Goal: Information Seeking & Learning: Find contact information

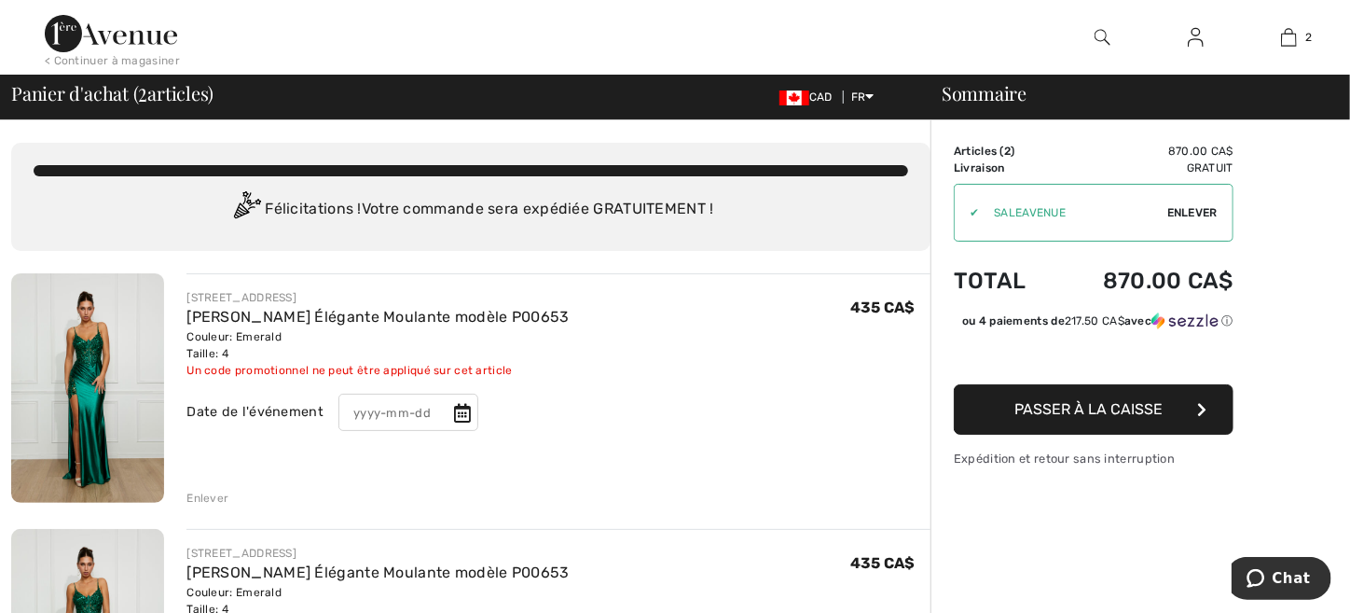
click at [1181, 208] on span "Enlever" at bounding box center [1192, 212] width 50 height 17
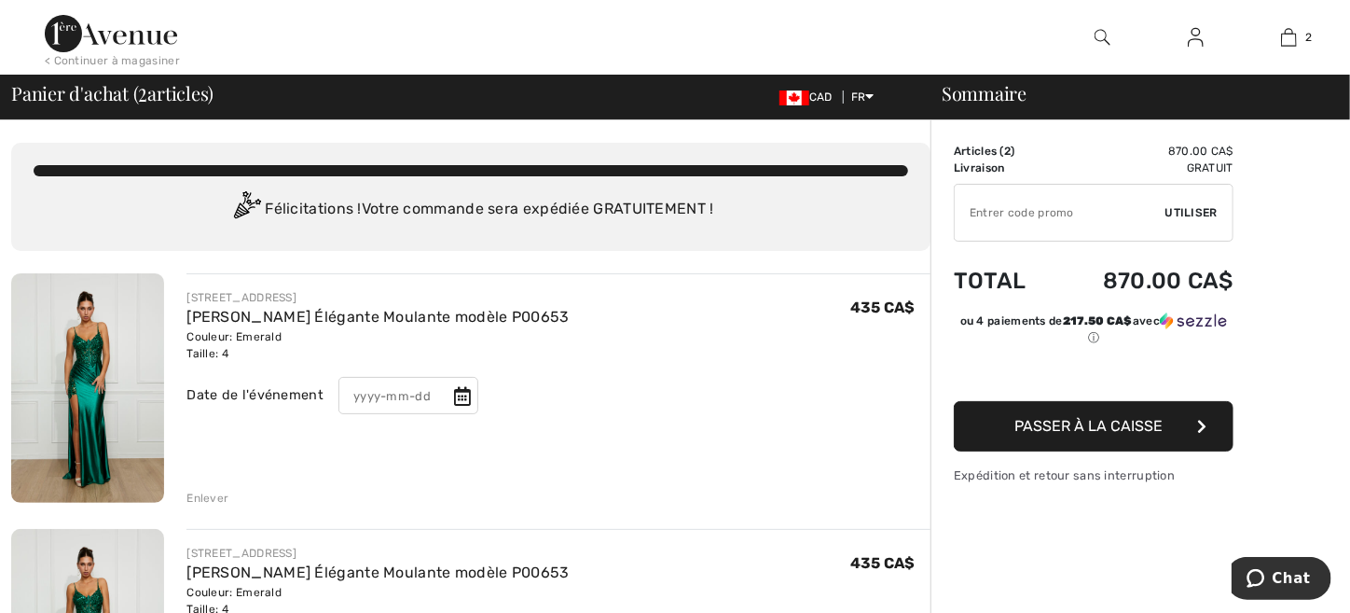
click at [213, 498] on div "Enlever" at bounding box center [207, 497] width 42 height 17
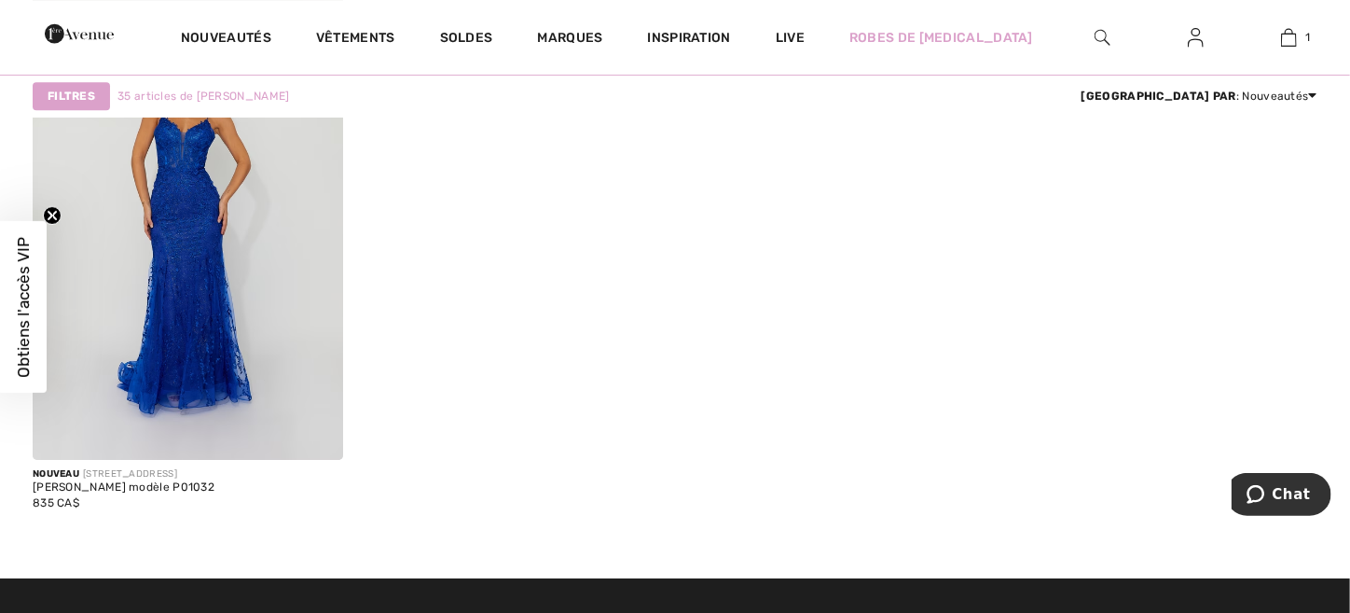
scroll to position [6340, 0]
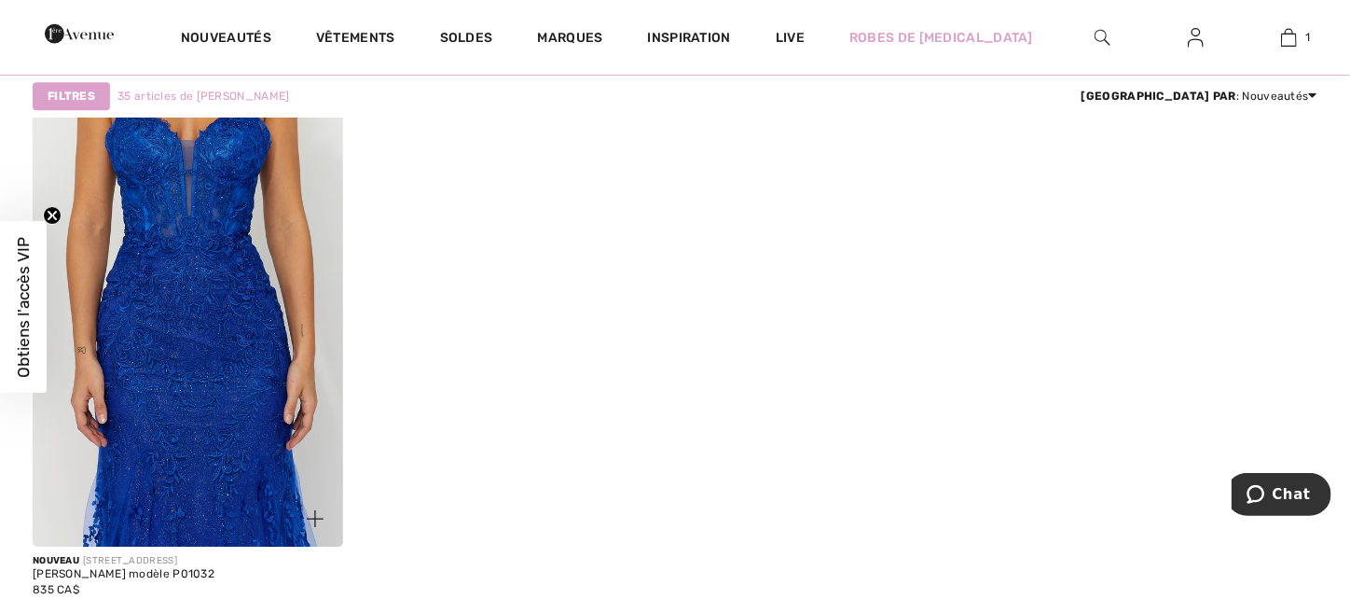
click at [244, 367] on img at bounding box center [188, 313] width 310 height 465
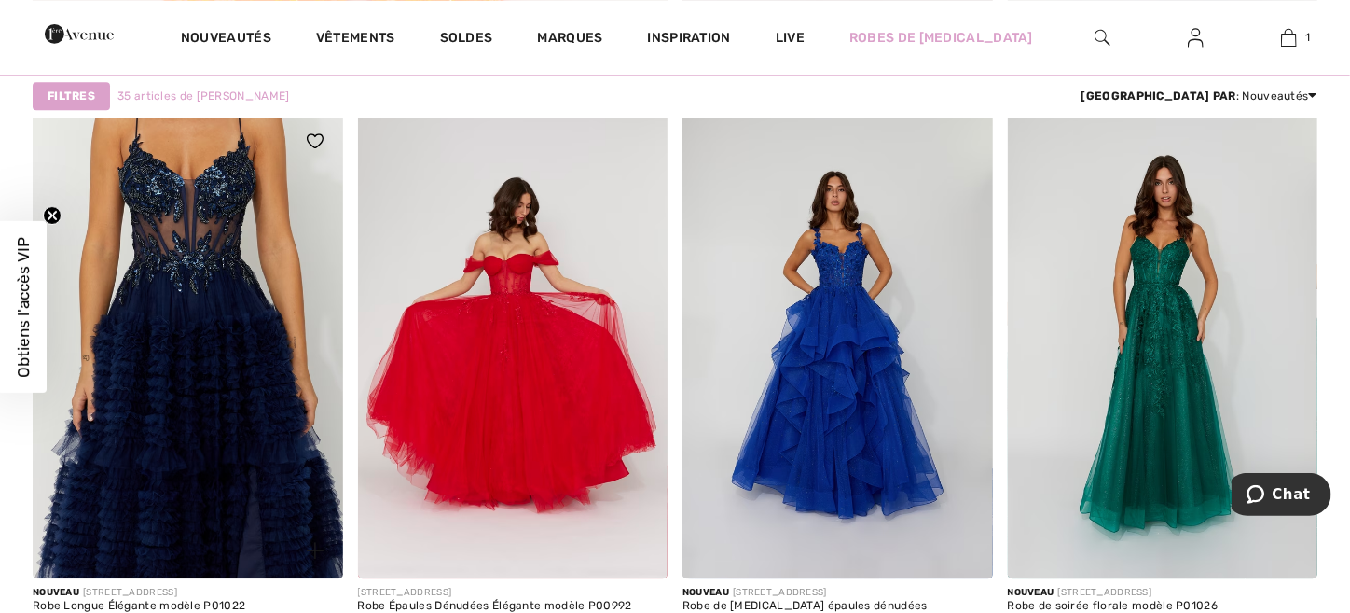
scroll to position [5780, 0]
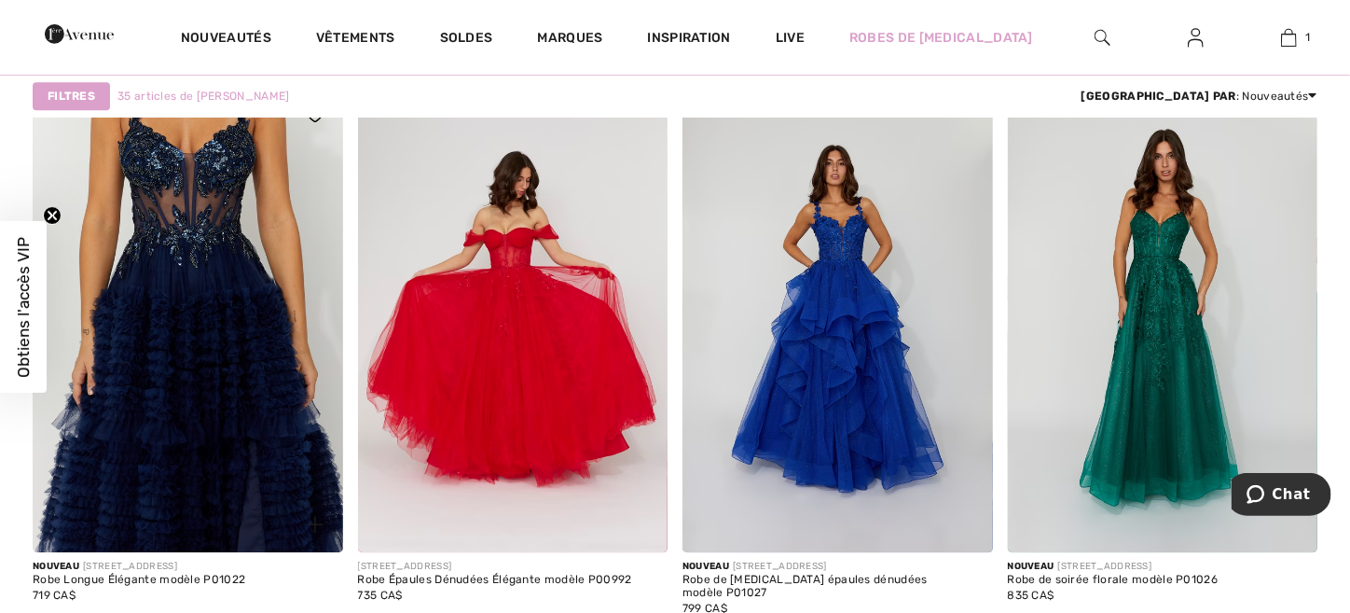
click at [193, 308] on img at bounding box center [188, 319] width 310 height 465
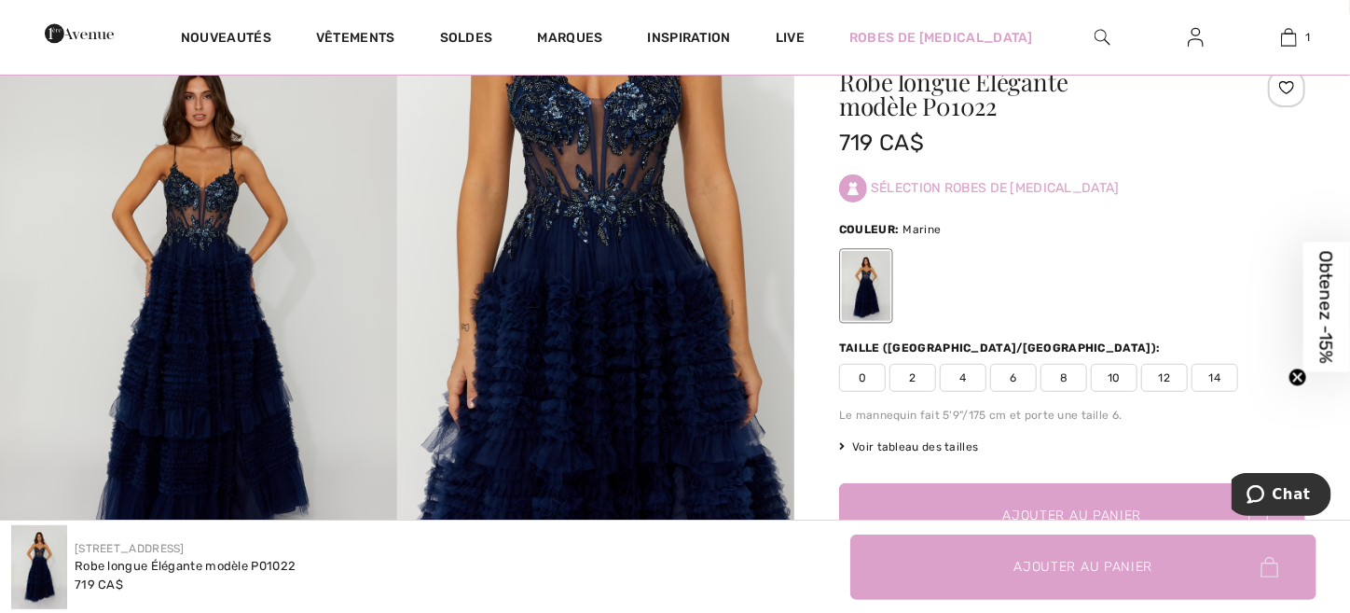
scroll to position [92, 0]
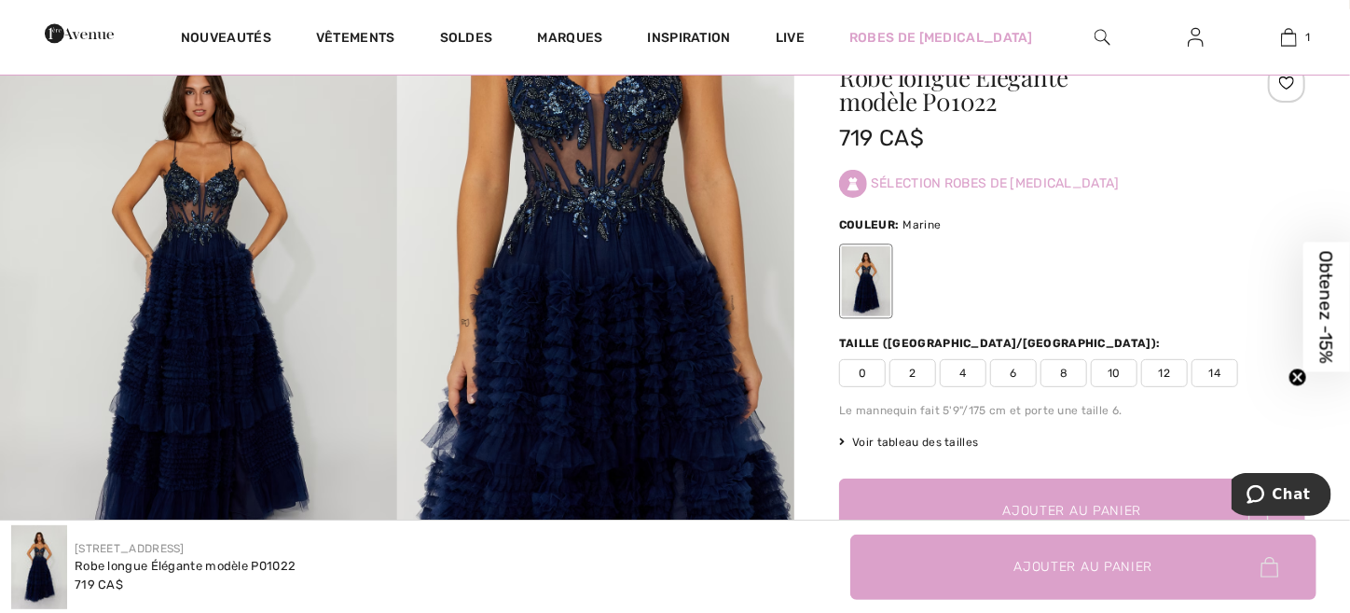
click at [560, 397] on img at bounding box center [595, 307] width 397 height 596
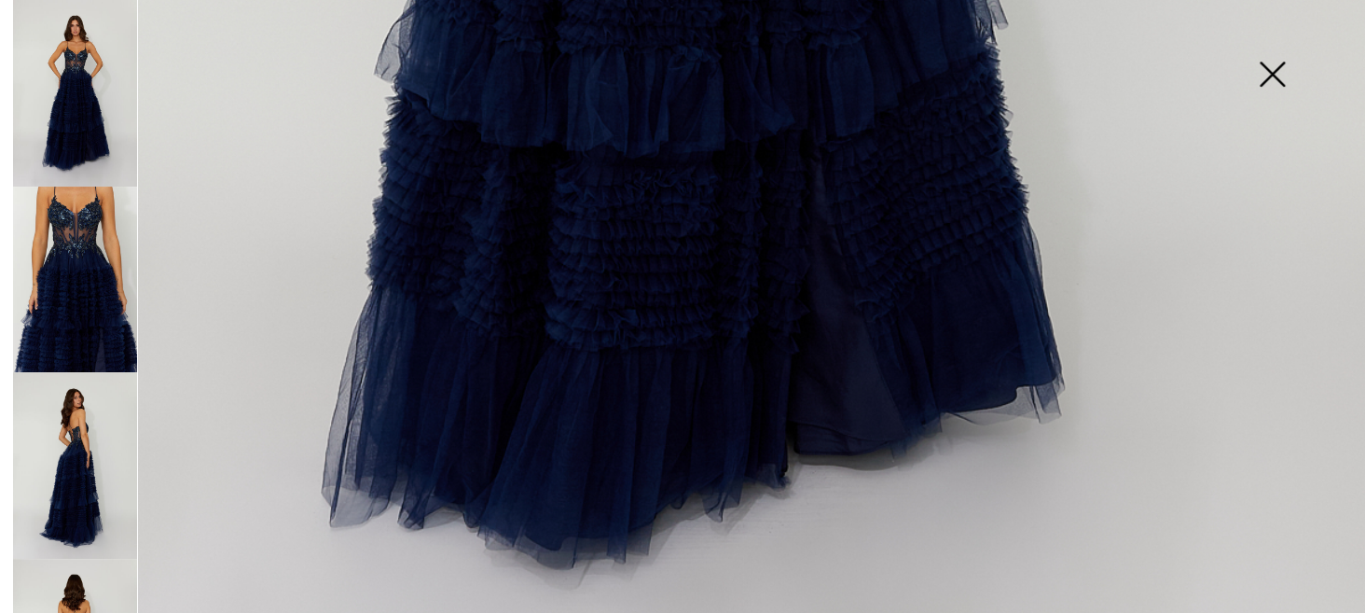
scroll to position [1026, 0]
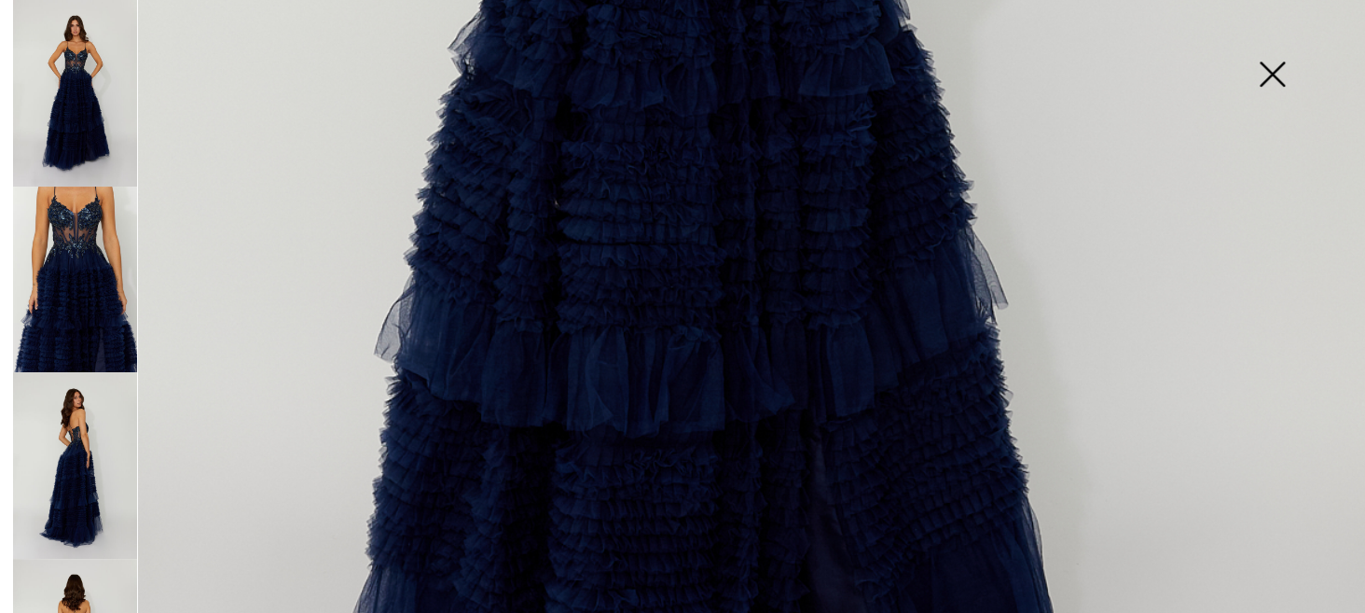
click at [1271, 69] on img at bounding box center [1271, 76] width 93 height 96
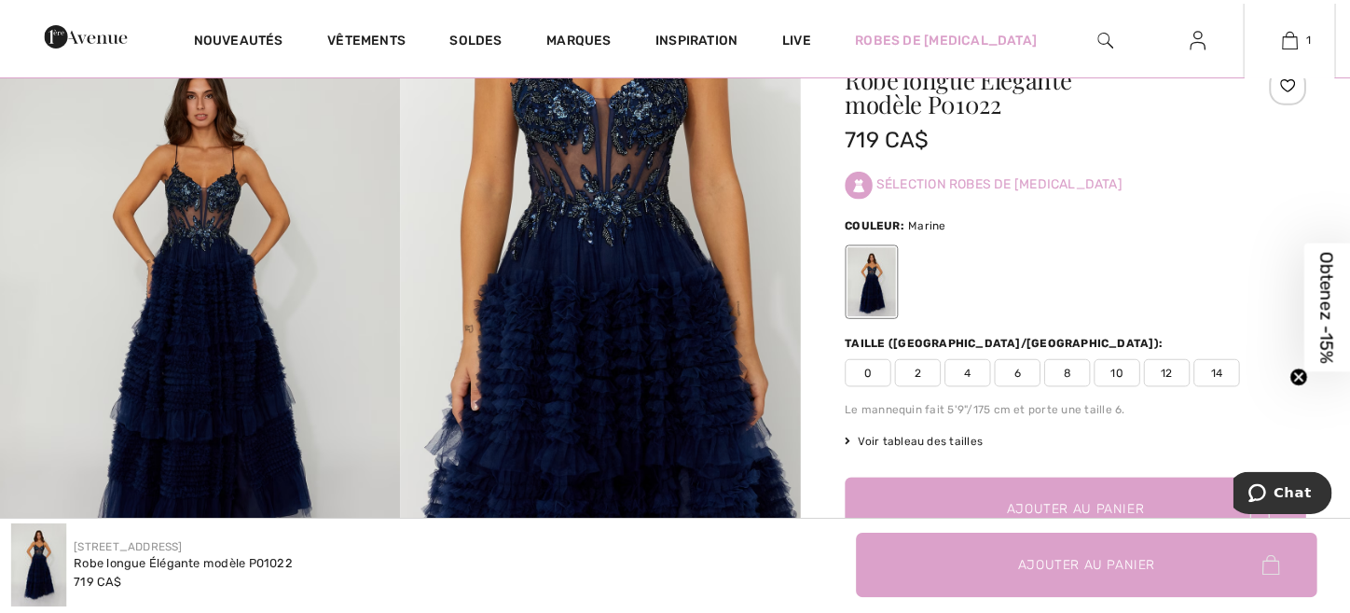
scroll to position [186, 0]
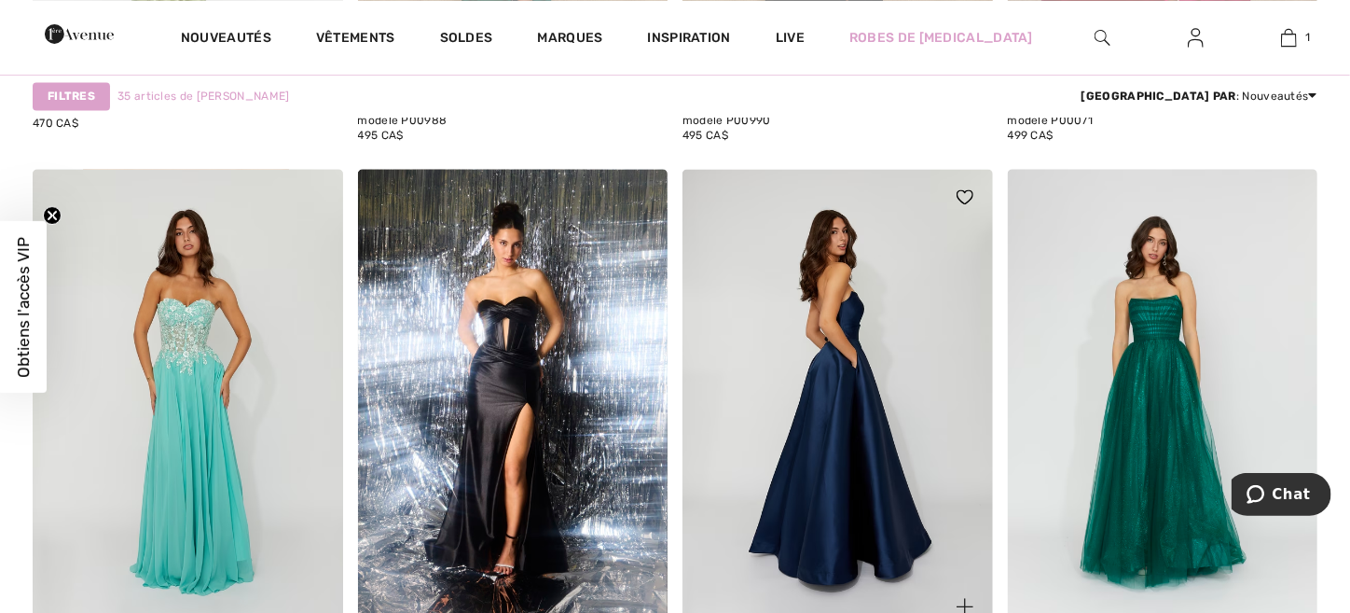
scroll to position [1865, 0]
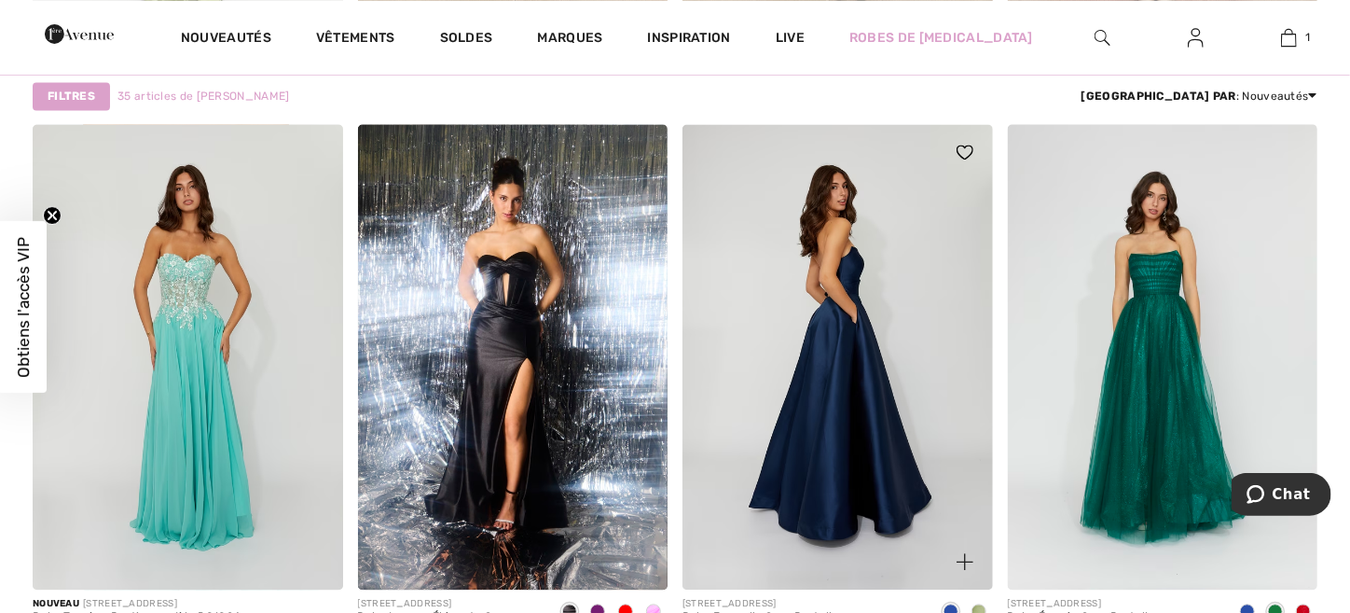
click at [856, 349] on img at bounding box center [837, 356] width 310 height 465
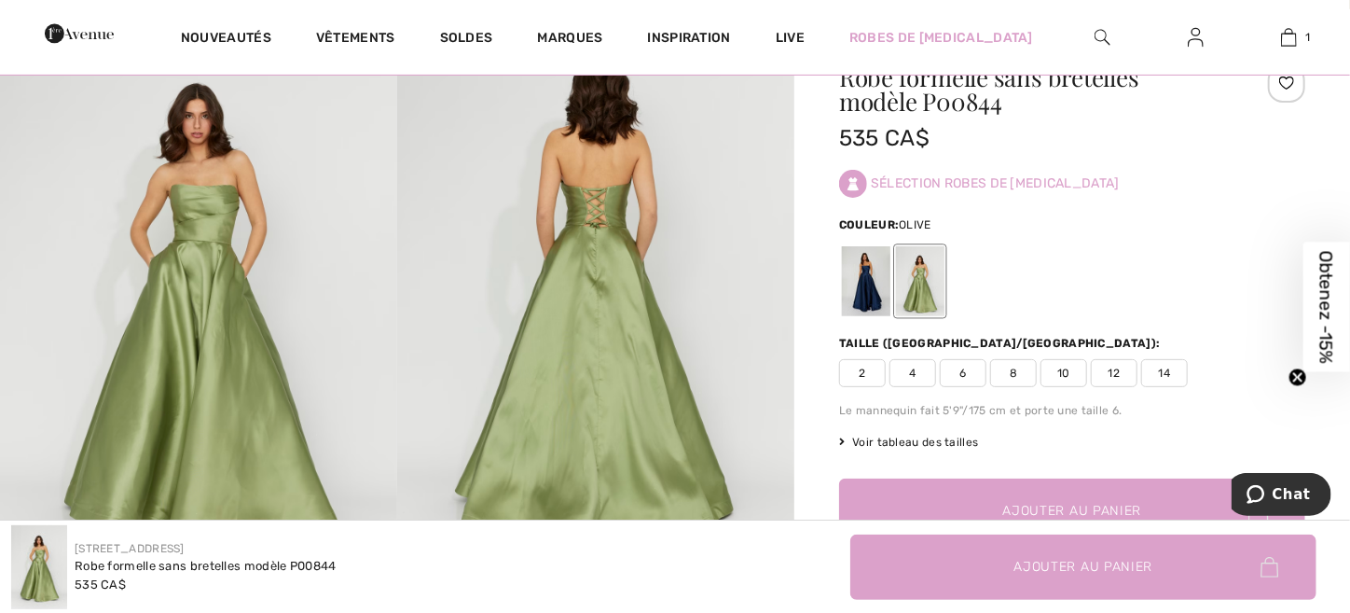
scroll to position [280, 0]
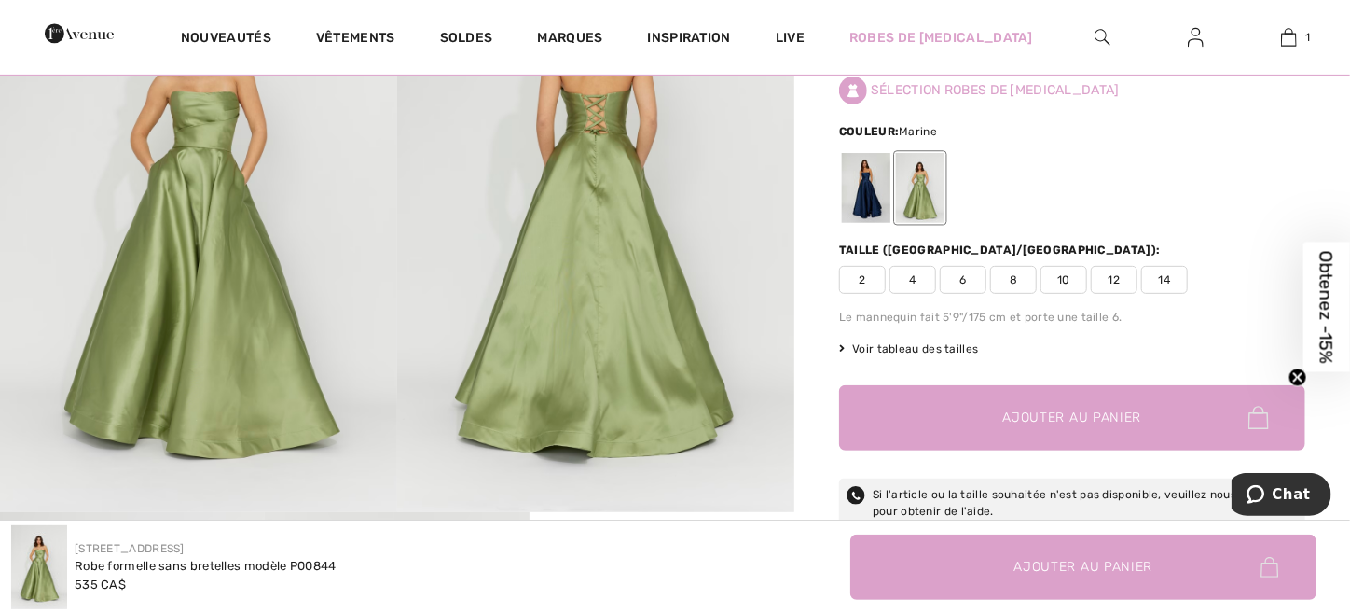
click at [863, 192] on div at bounding box center [866, 188] width 48 height 70
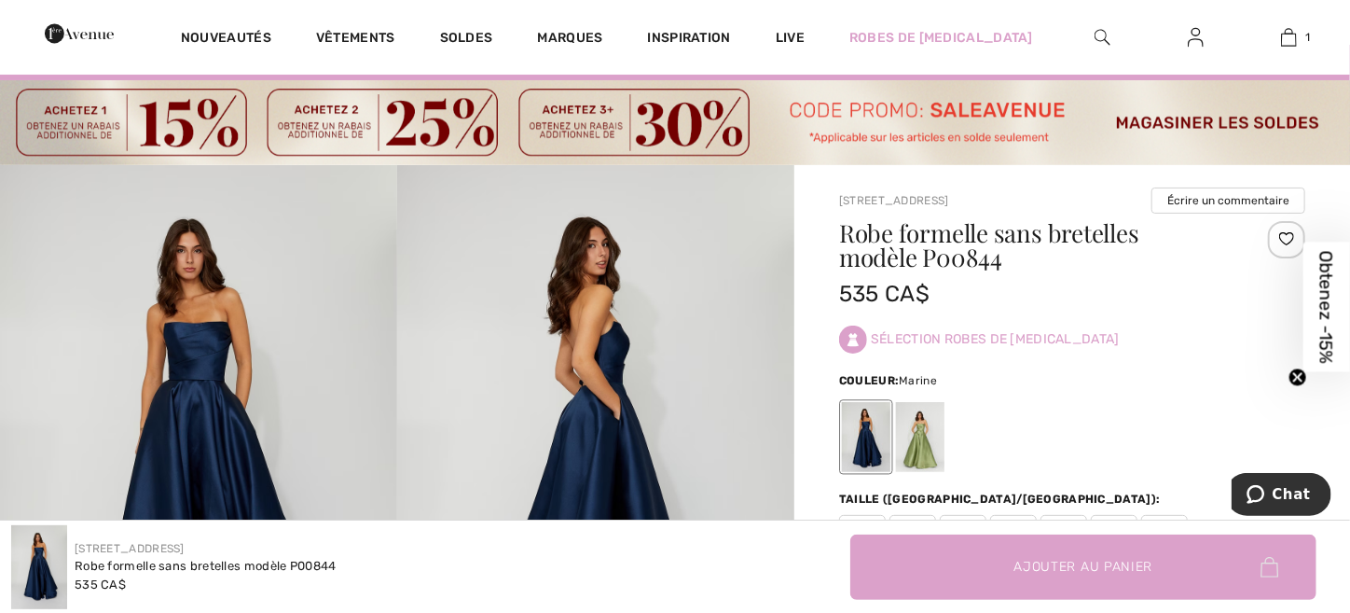
scroll to position [0, 0]
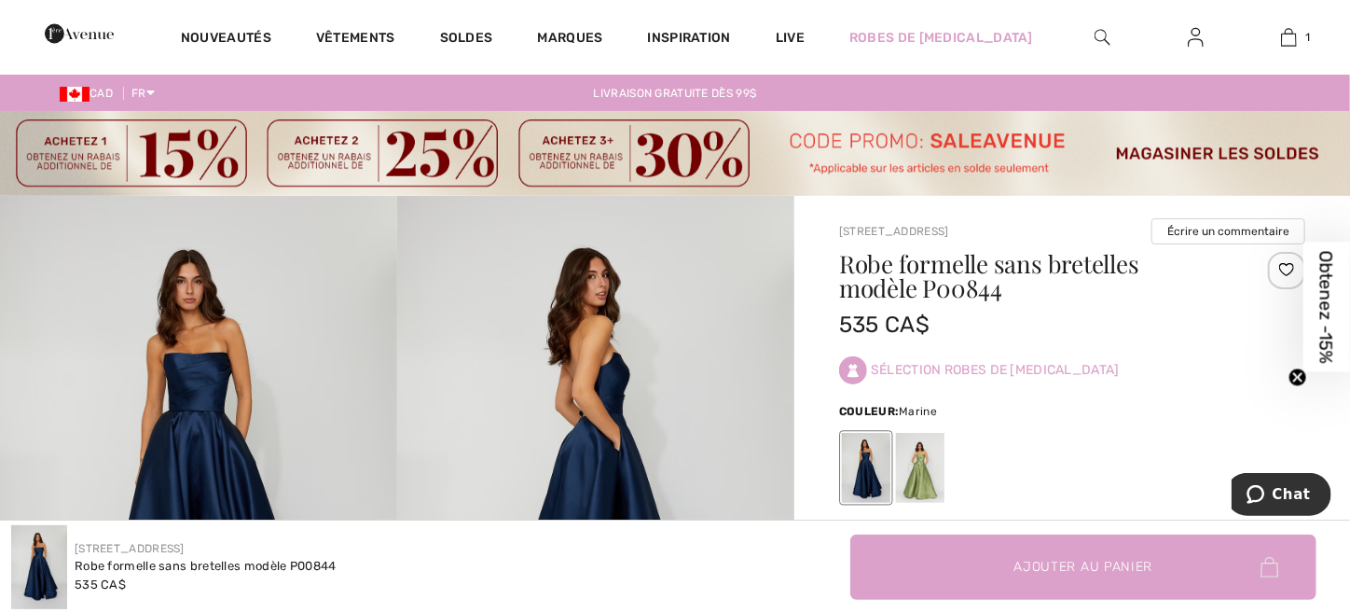
click at [660, 89] on link "Livraison gratuite dès 99$" at bounding box center [675, 93] width 193 height 13
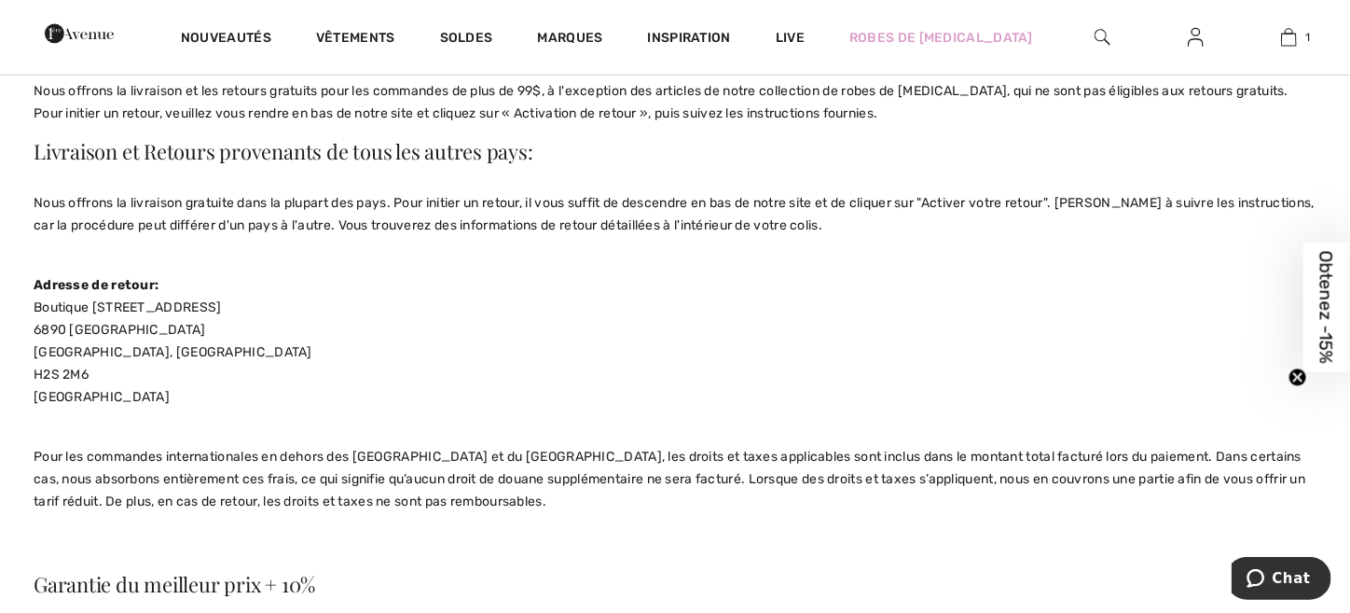
scroll to position [465, 0]
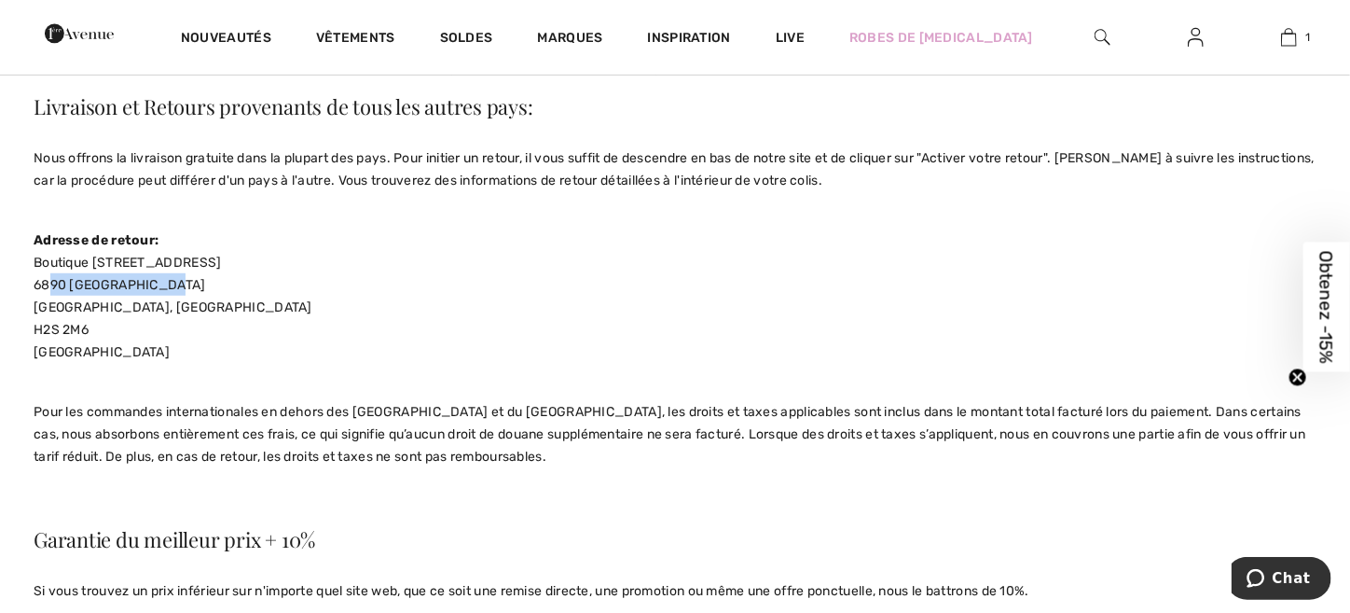
drag, startPoint x: 34, startPoint y: 284, endPoint x: 170, endPoint y: 294, distance: 136.4
click at [170, 294] on p "Adresse de retour: [GEOGRAPHIC_DATA][STREET_ADDRESS][GEOGRAPHIC_DATA]" at bounding box center [675, 306] width 1283 height 157
copy span "6890 [GEOGRAPHIC_DATA]"
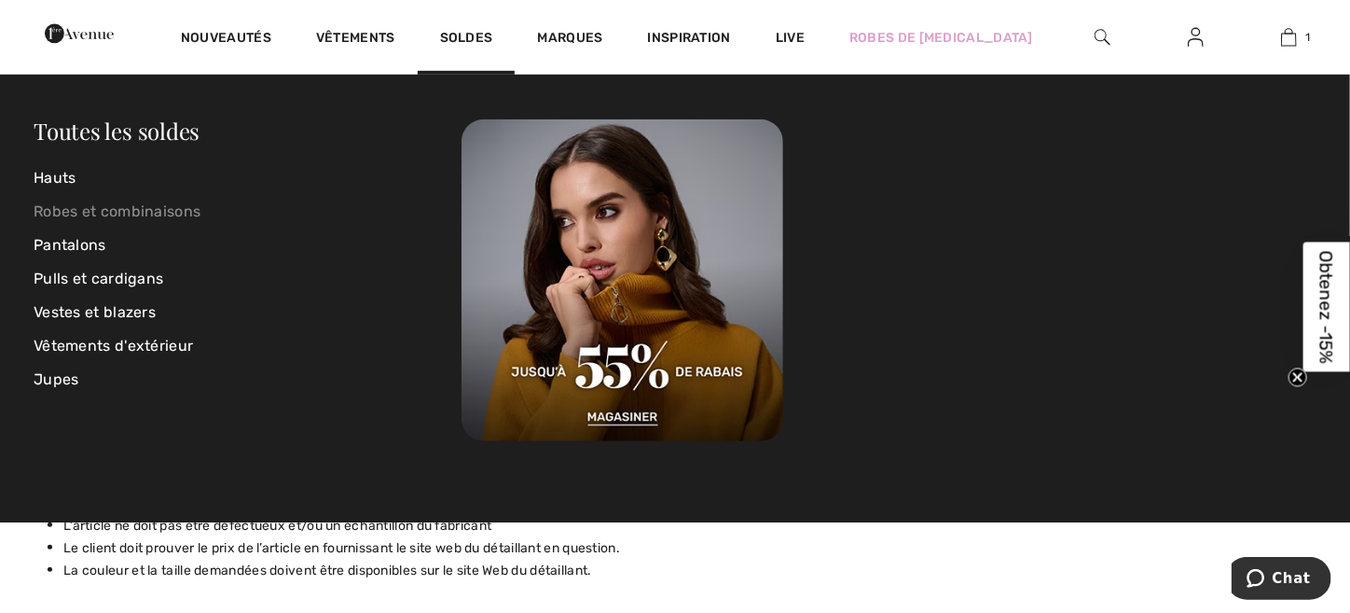
scroll to position [838, 0]
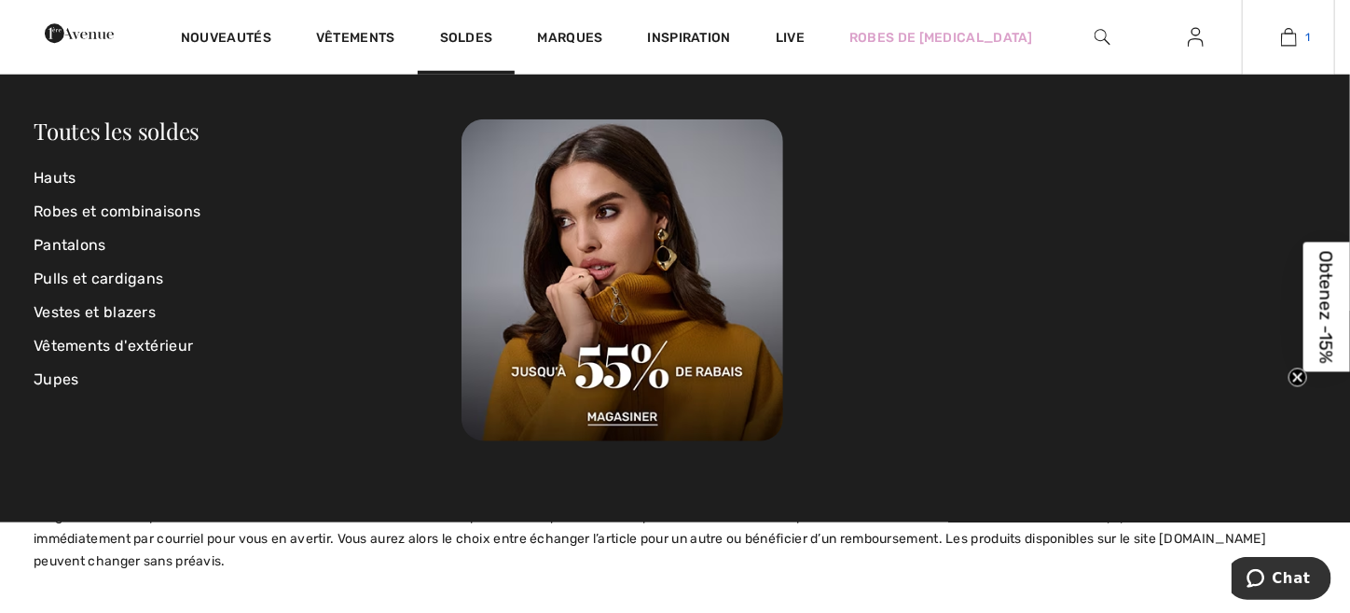
click at [1292, 36] on img at bounding box center [1289, 37] width 16 height 22
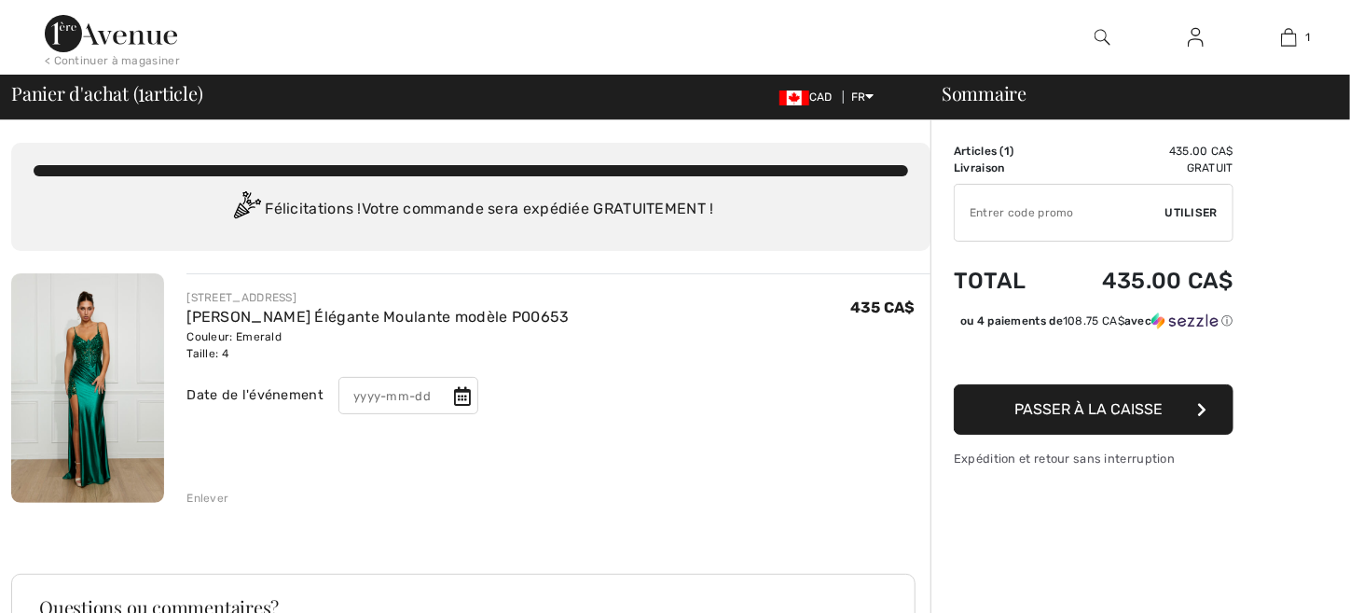
click at [105, 37] on img at bounding box center [111, 33] width 132 height 37
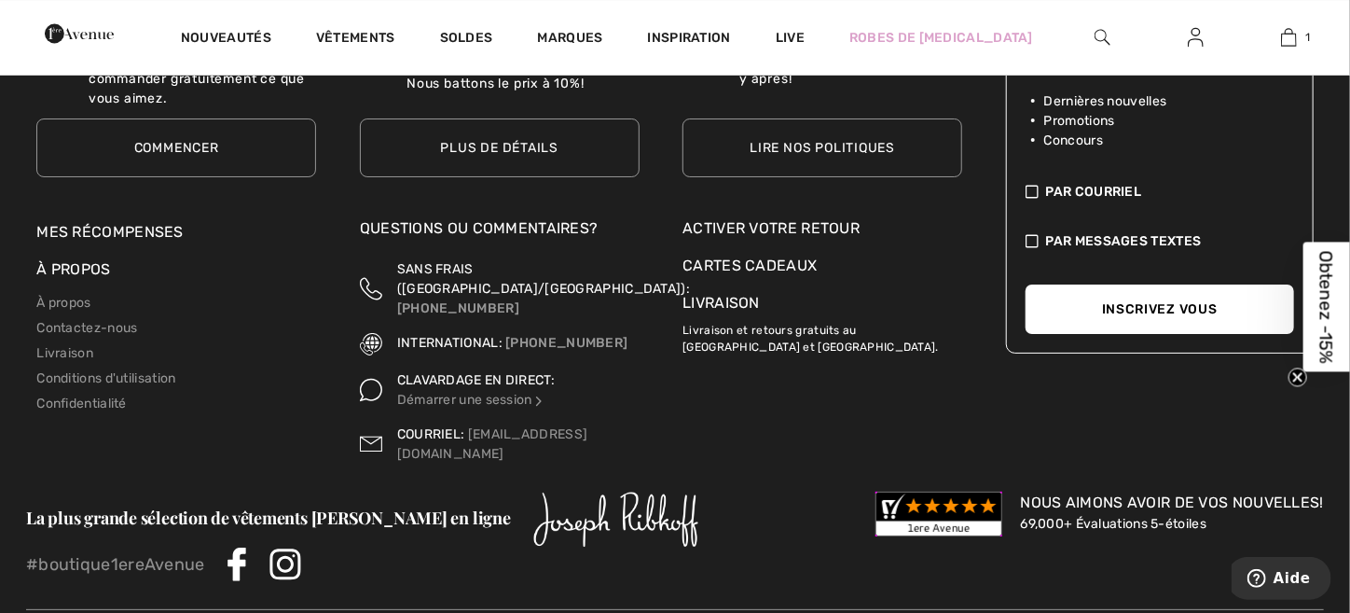
scroll to position [6979, 0]
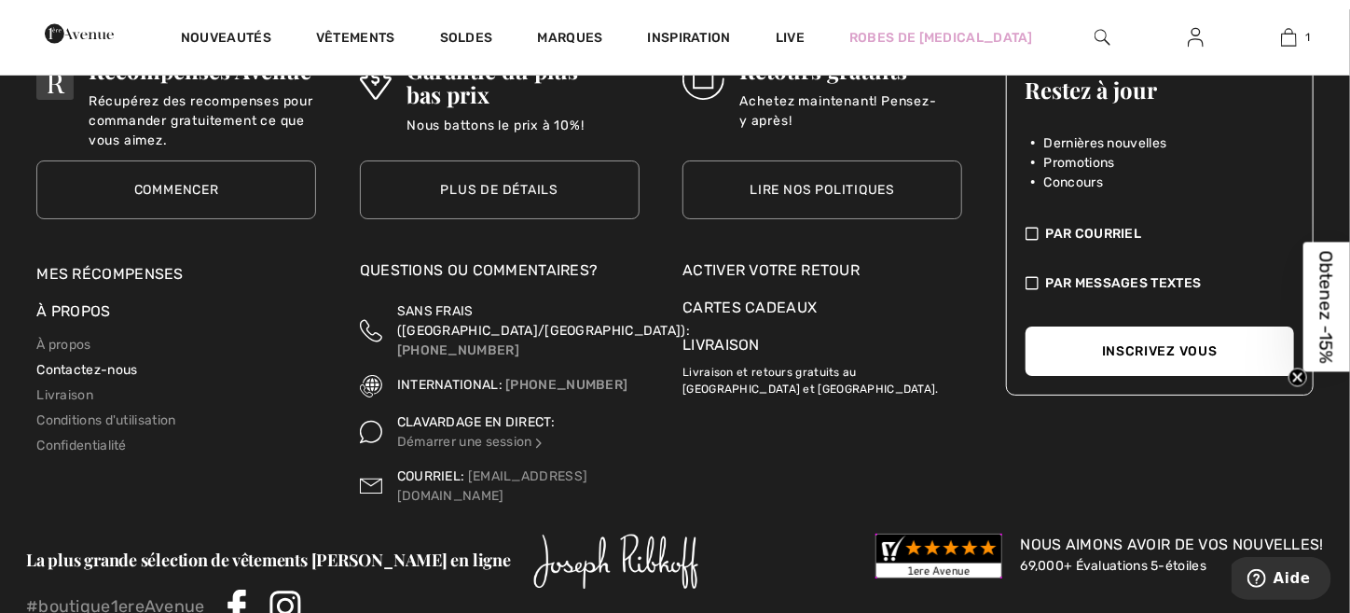
click at [79, 366] on link "Contactez-nous" at bounding box center [86, 370] width 101 height 16
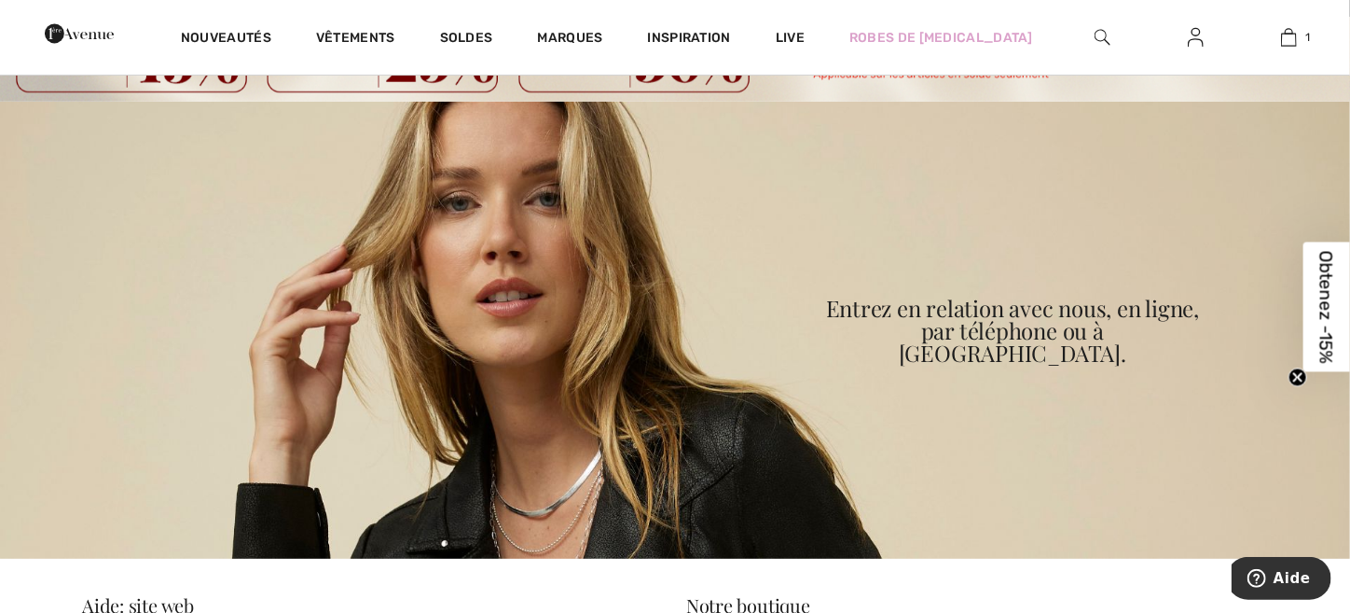
scroll to position [92, 0]
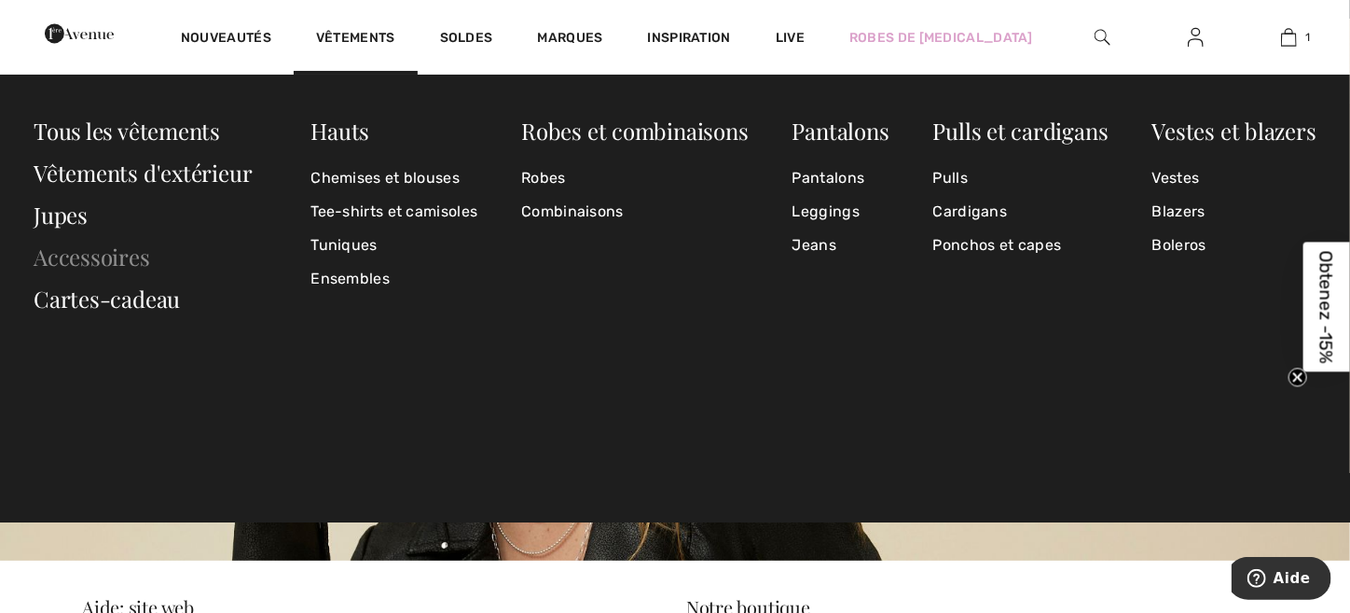
click at [53, 258] on link "Accessoires" at bounding box center [92, 256] width 117 height 30
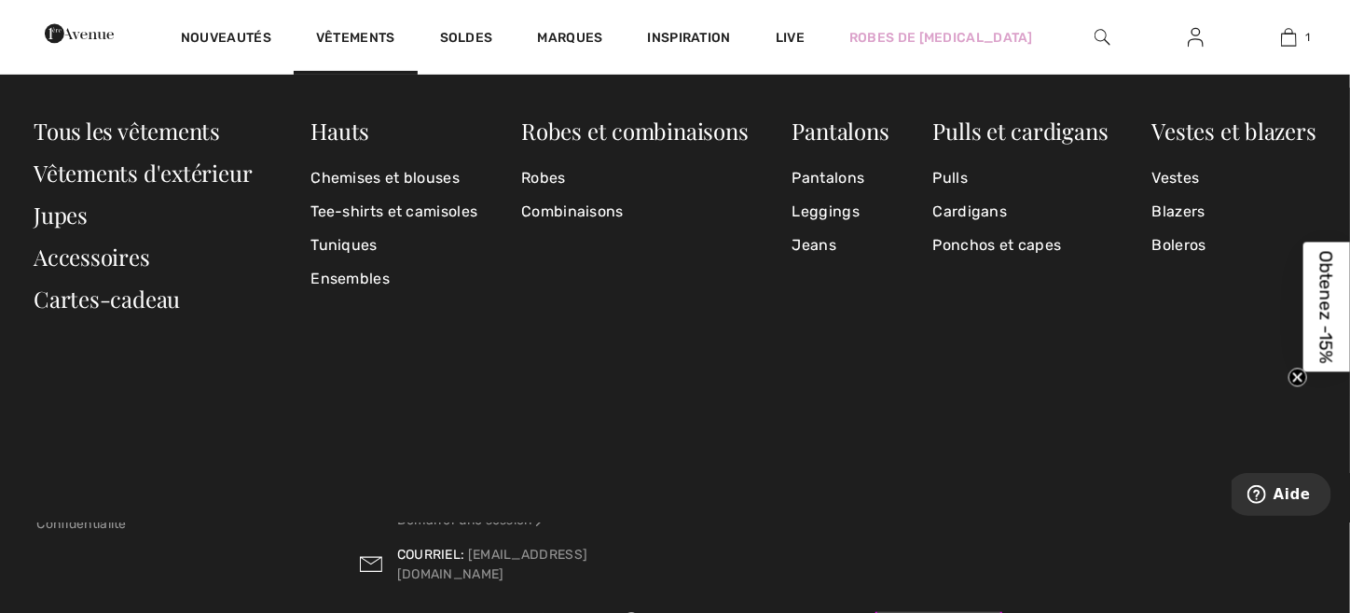
scroll to position [3822, 0]
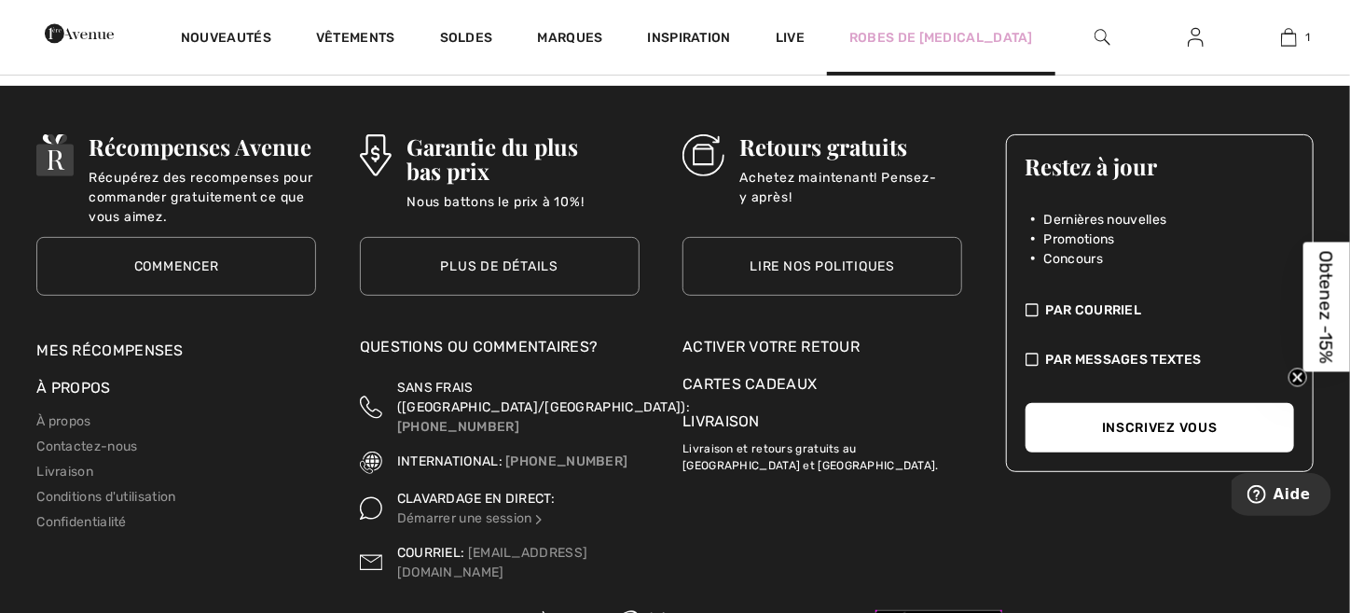
click at [933, 21] on div "Robes de [MEDICAL_DATA]" at bounding box center [941, 37] width 228 height 76
click at [939, 39] on link "Robes de [MEDICAL_DATA]" at bounding box center [941, 38] width 184 height 20
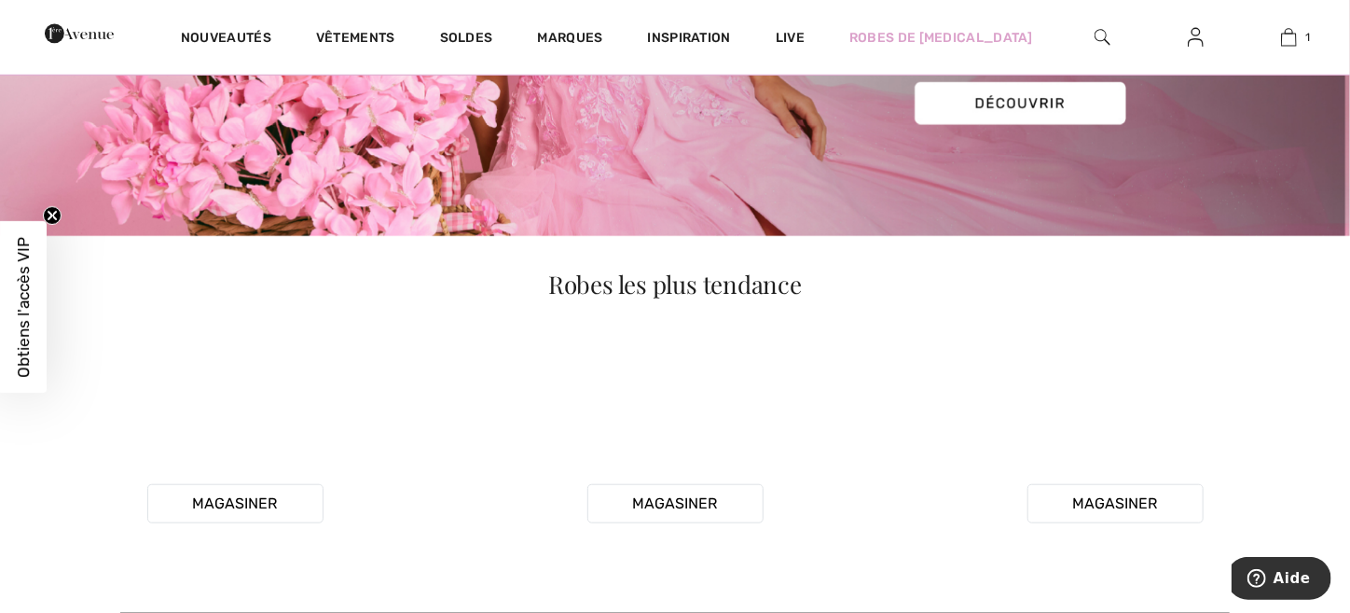
scroll to position [373, 0]
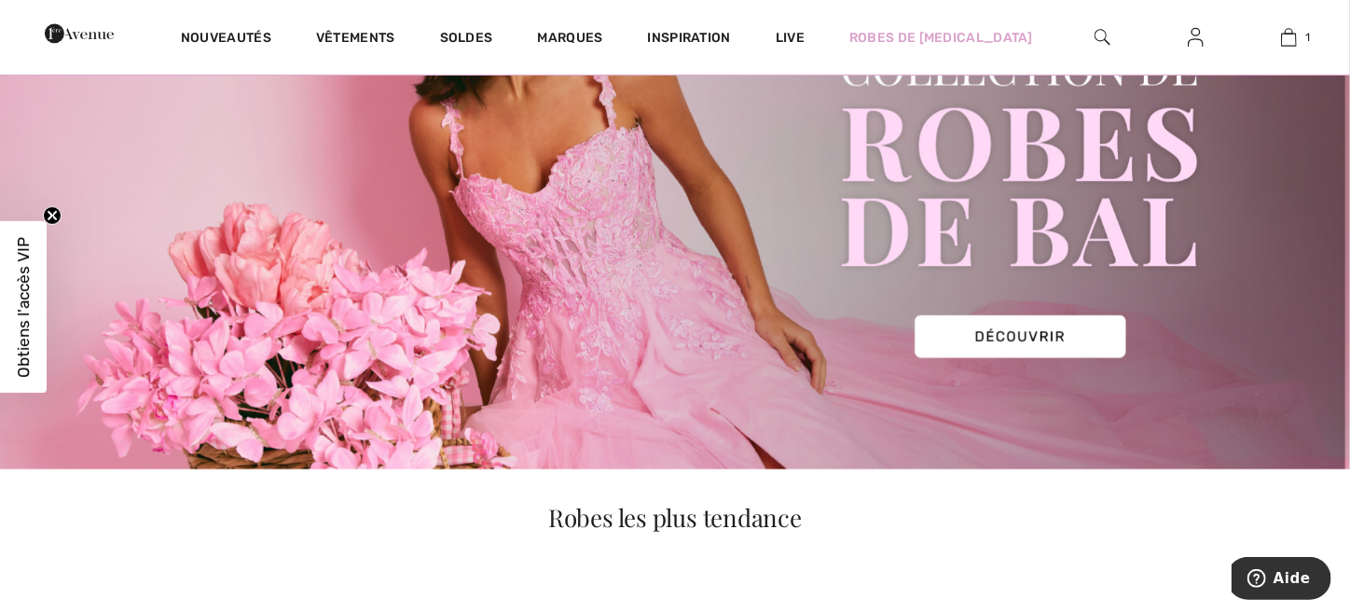
click at [1002, 336] on img at bounding box center [675, 146] width 1350 height 647
